Goal: Download file/media

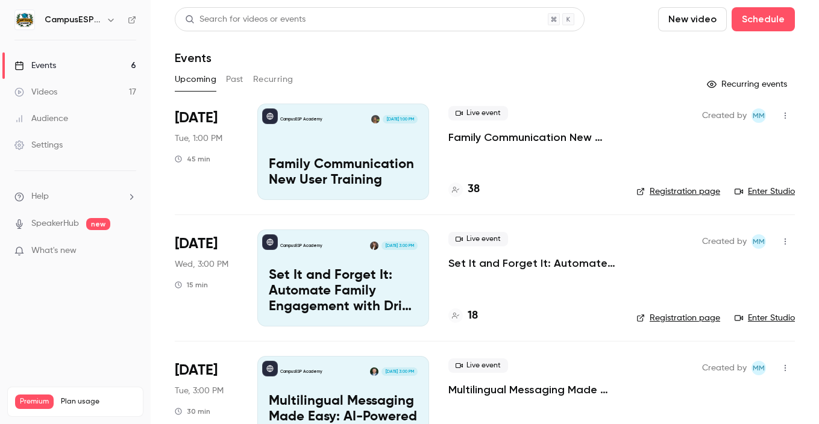
click at [98, 66] on link "Events 6" at bounding box center [75, 65] width 151 height 27
click at [221, 80] on div "Upcoming Past Recurring" at bounding box center [485, 79] width 620 height 19
click at [230, 80] on button "Past" at bounding box center [234, 79] width 17 height 19
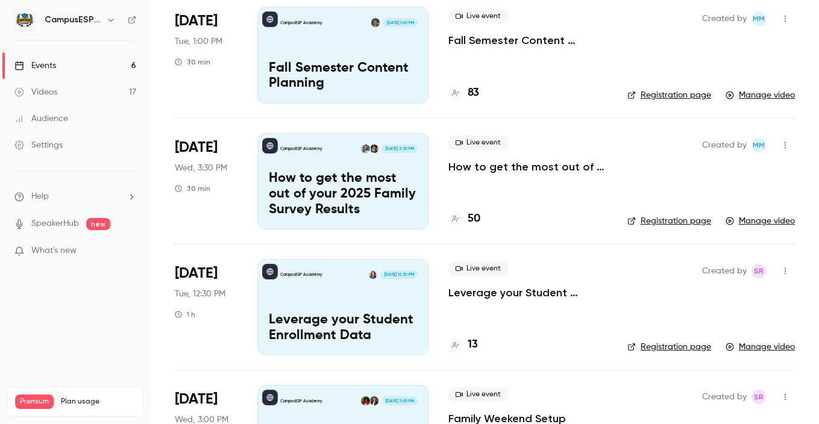
scroll to position [1059, 0]
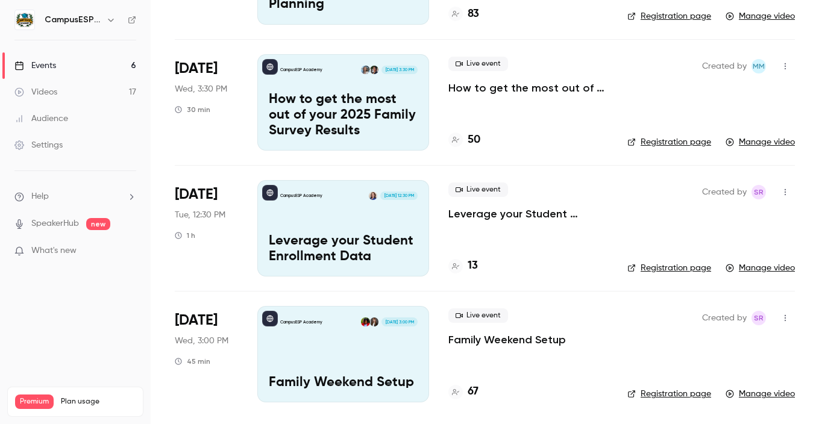
click at [351, 337] on div "CampusESP Academy [DATE] 3:00 PM Family Weekend Setup" at bounding box center [343, 354] width 172 height 96
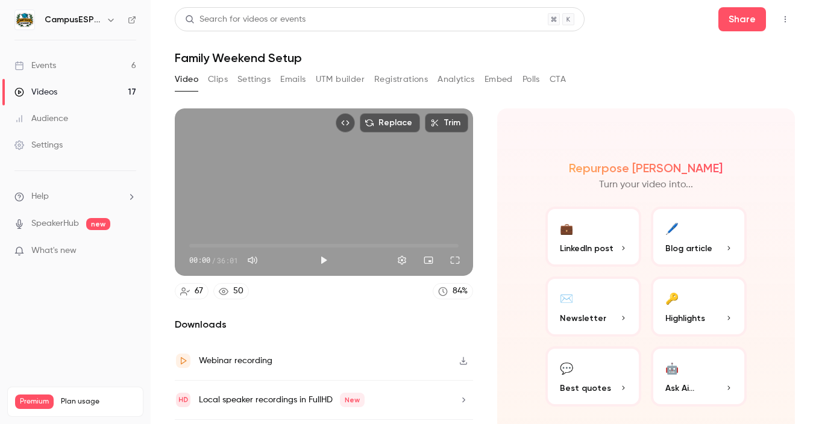
click at [465, 81] on button "Analytics" at bounding box center [455, 79] width 37 height 19
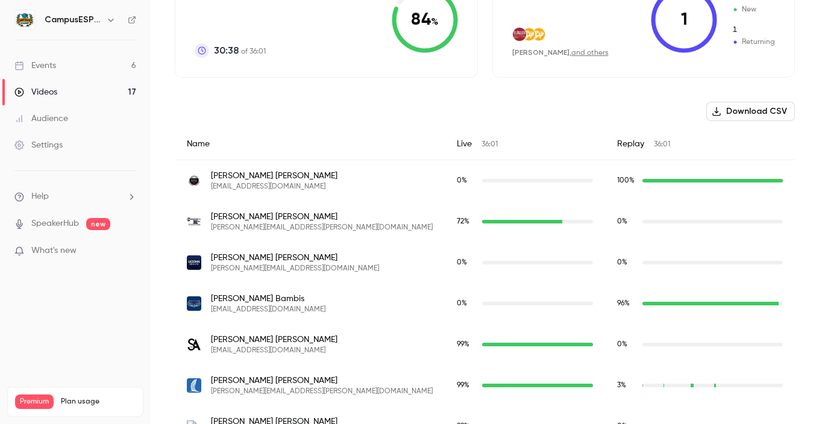
scroll to position [357, 0]
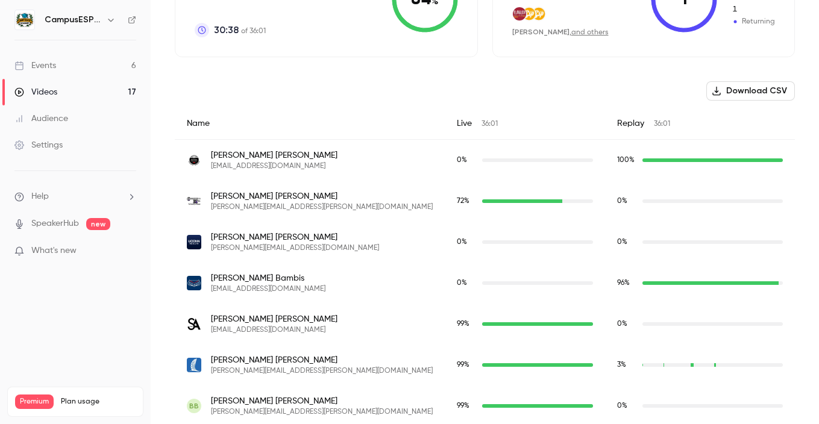
click at [727, 87] on button "Download CSV" at bounding box center [750, 90] width 89 height 19
